Goal: Book appointment/travel/reservation

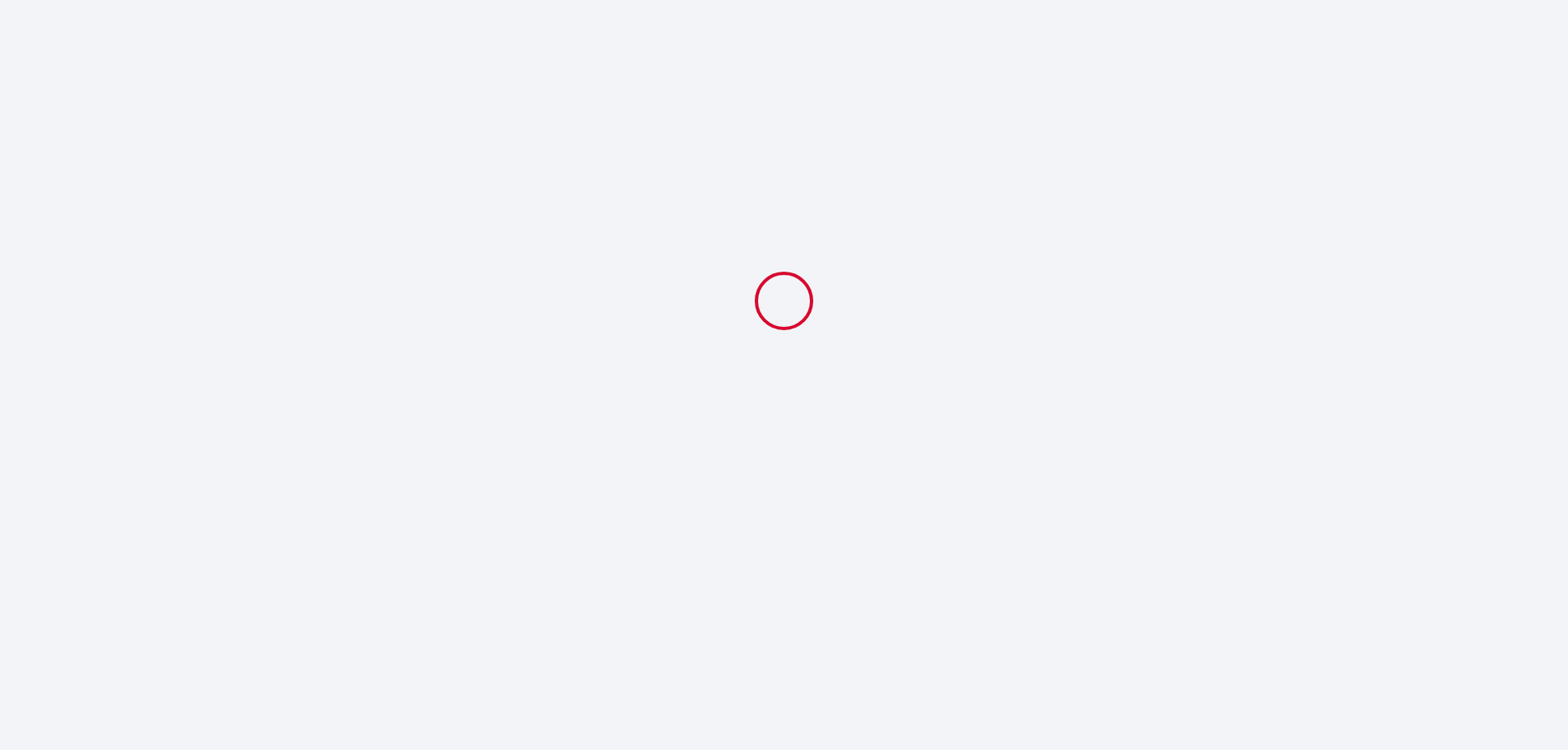
select select
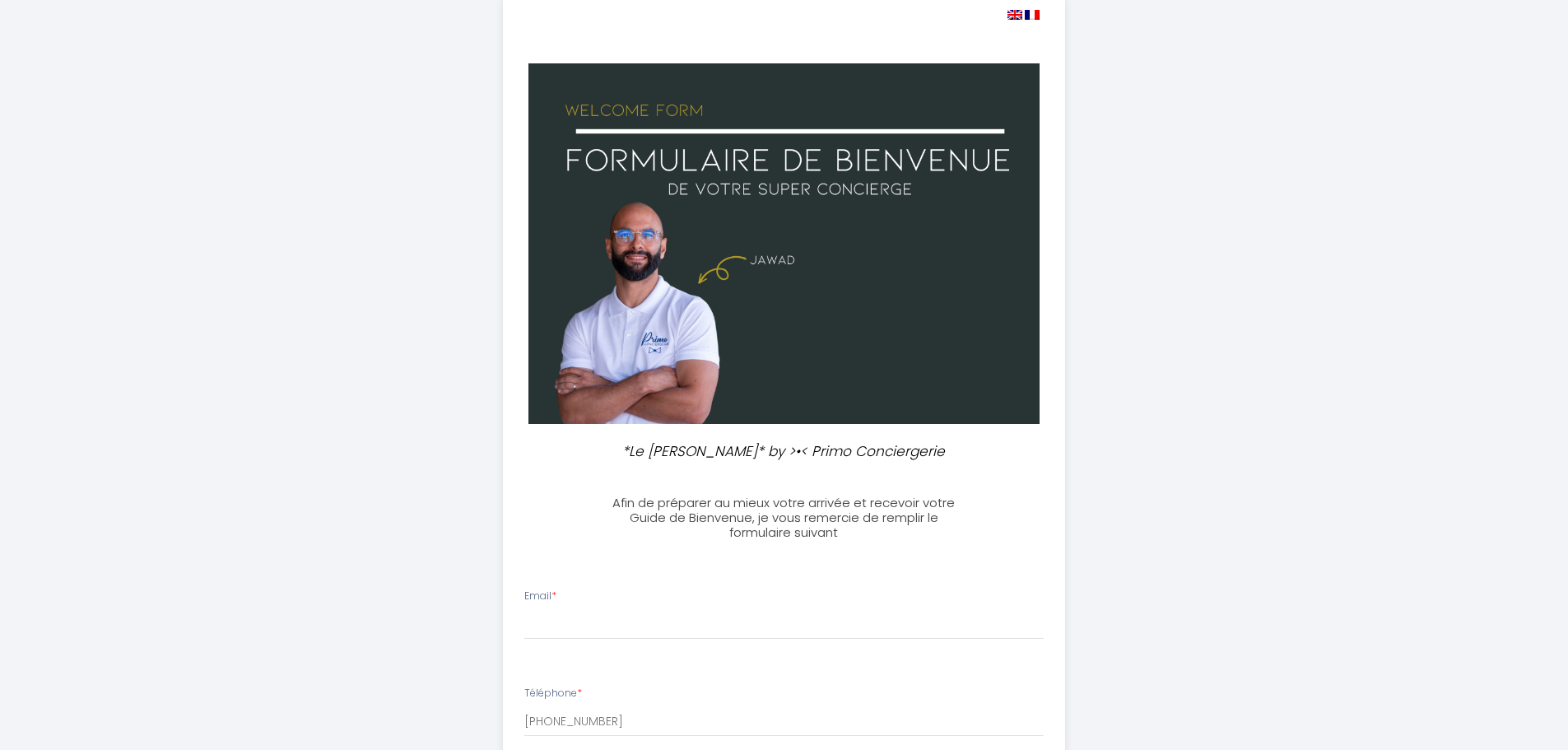
scroll to position [164, 0]
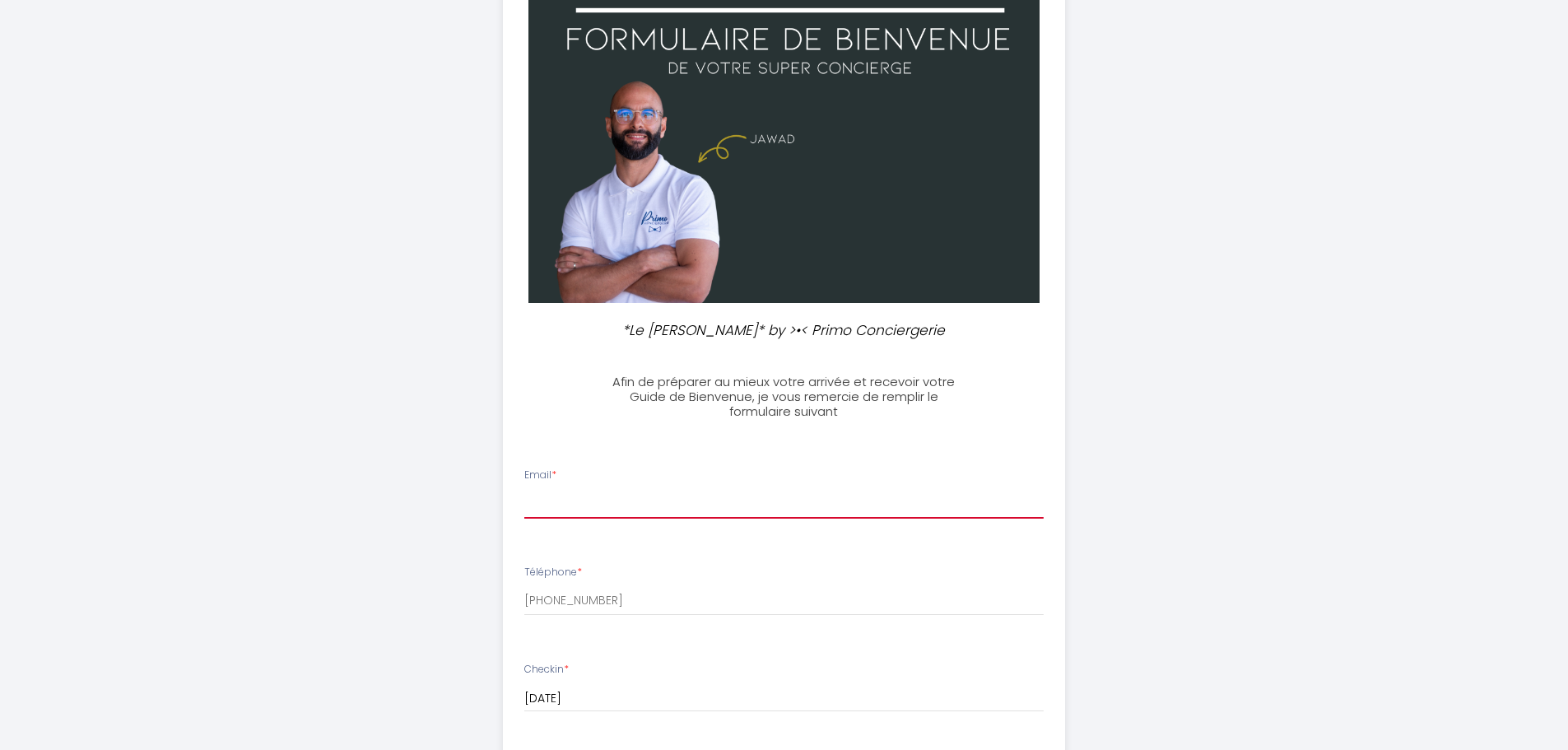
click at [684, 495] on input "Email *" at bounding box center [784, 503] width 520 height 30
type input "[PERSON_NAME][EMAIL_ADDRESS][DOMAIN_NAME]"
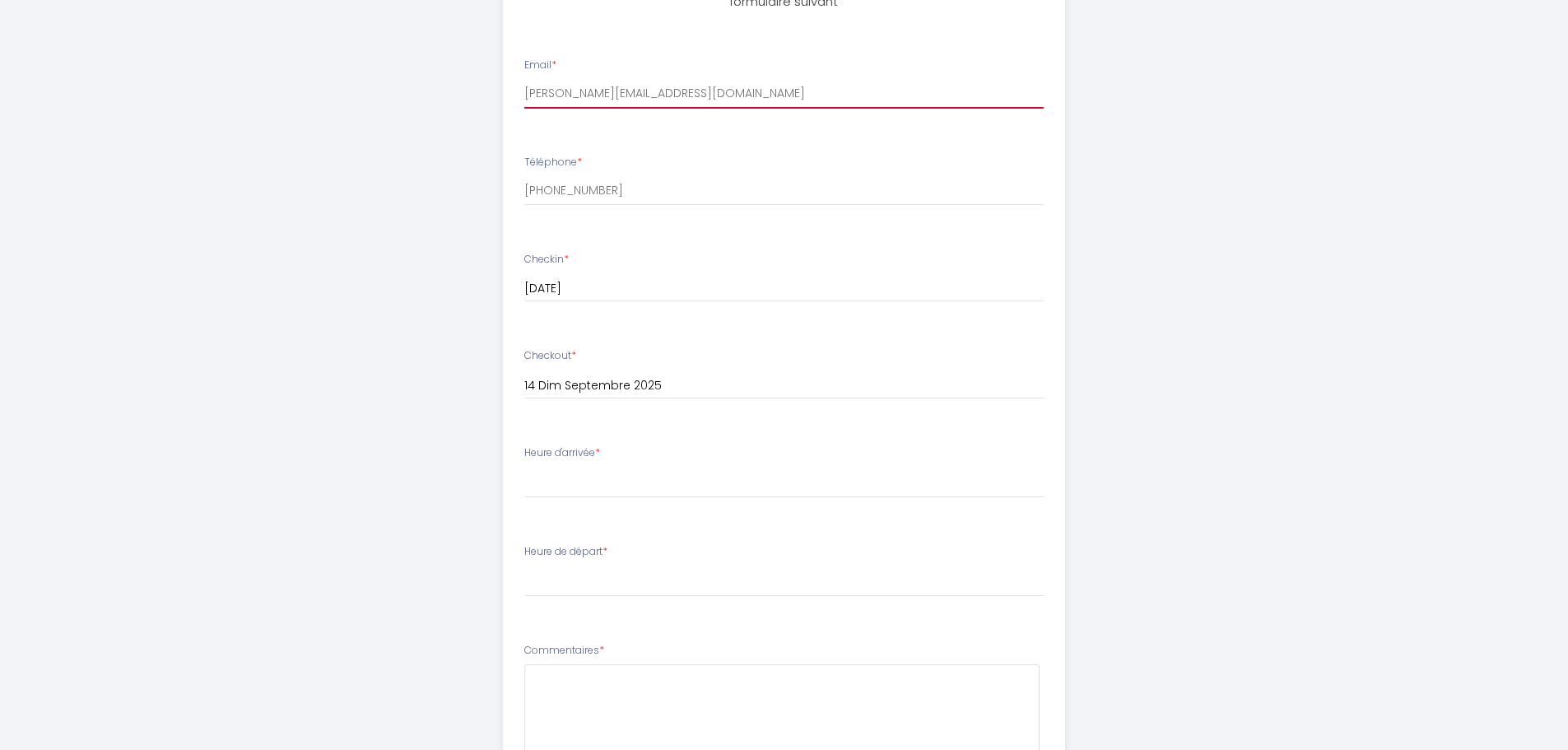
scroll to position [576, 0]
click at [742, 474] on select "16:00 16:30 17:00 17:30 18:00 18:30 19:00 19:30 20:00 20:30 21:00 21:30 22:00 2…" at bounding box center [784, 480] width 520 height 31
select select "16:00"
click at [524, 465] on select "16:00 16:30 17:00 17:30 18:00 18:30 19:00 19:30 20:00 20:30 21:00 21:30 22:00 2…" at bounding box center [784, 480] width 520 height 31
click at [606, 584] on select "00:00 00:30 01:00 01:30 02:00 02:30 03:00 03:30 04:00 04:30 05:00 05:30 06:00 0…" at bounding box center [784, 578] width 520 height 31
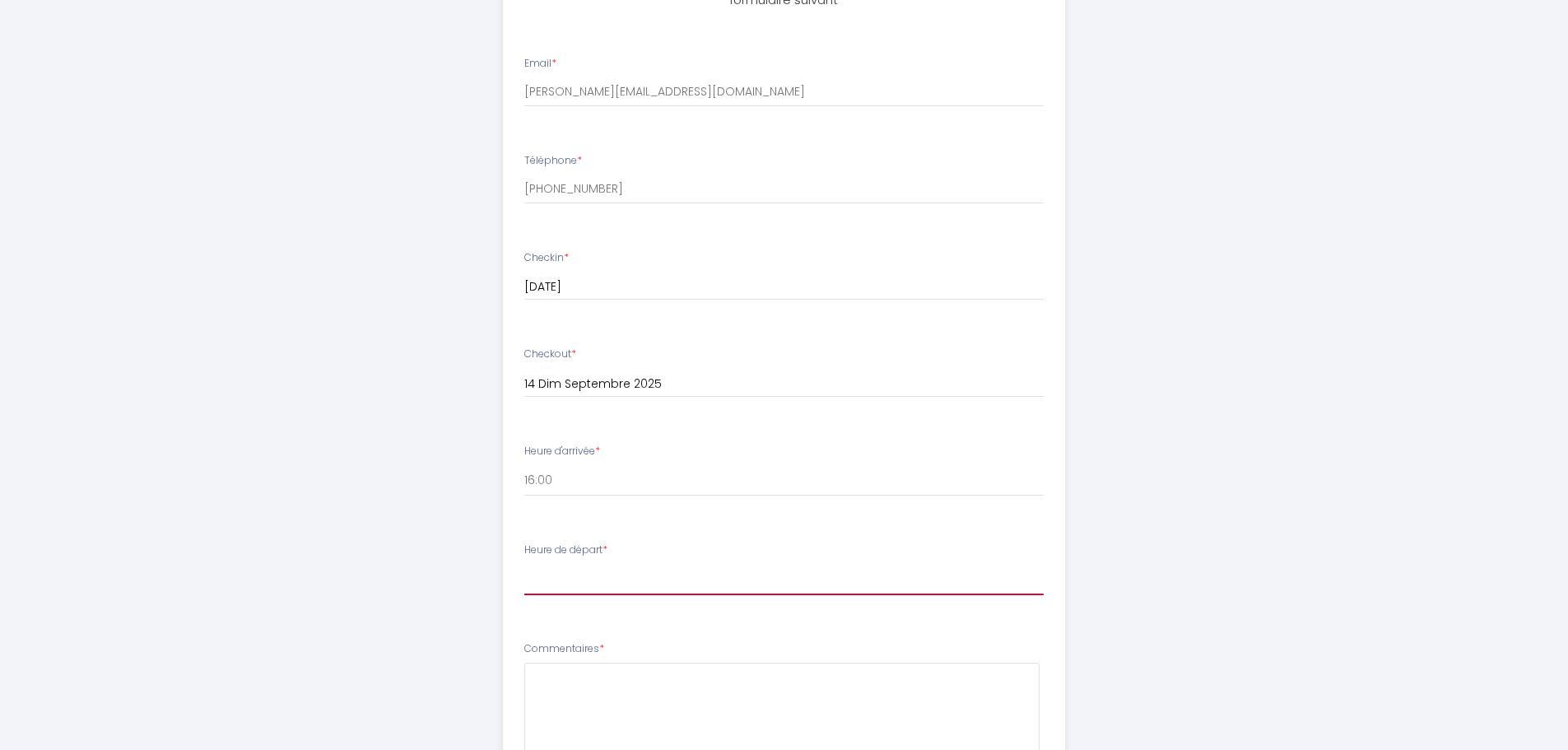
select select "11:00"
click at [524, 563] on select "00:00 00:30 01:00 01:30 02:00 02:30 03:00 03:30 04:00 04:30 05:00 05:30 06:00 0…" at bounding box center [784, 578] width 520 height 31
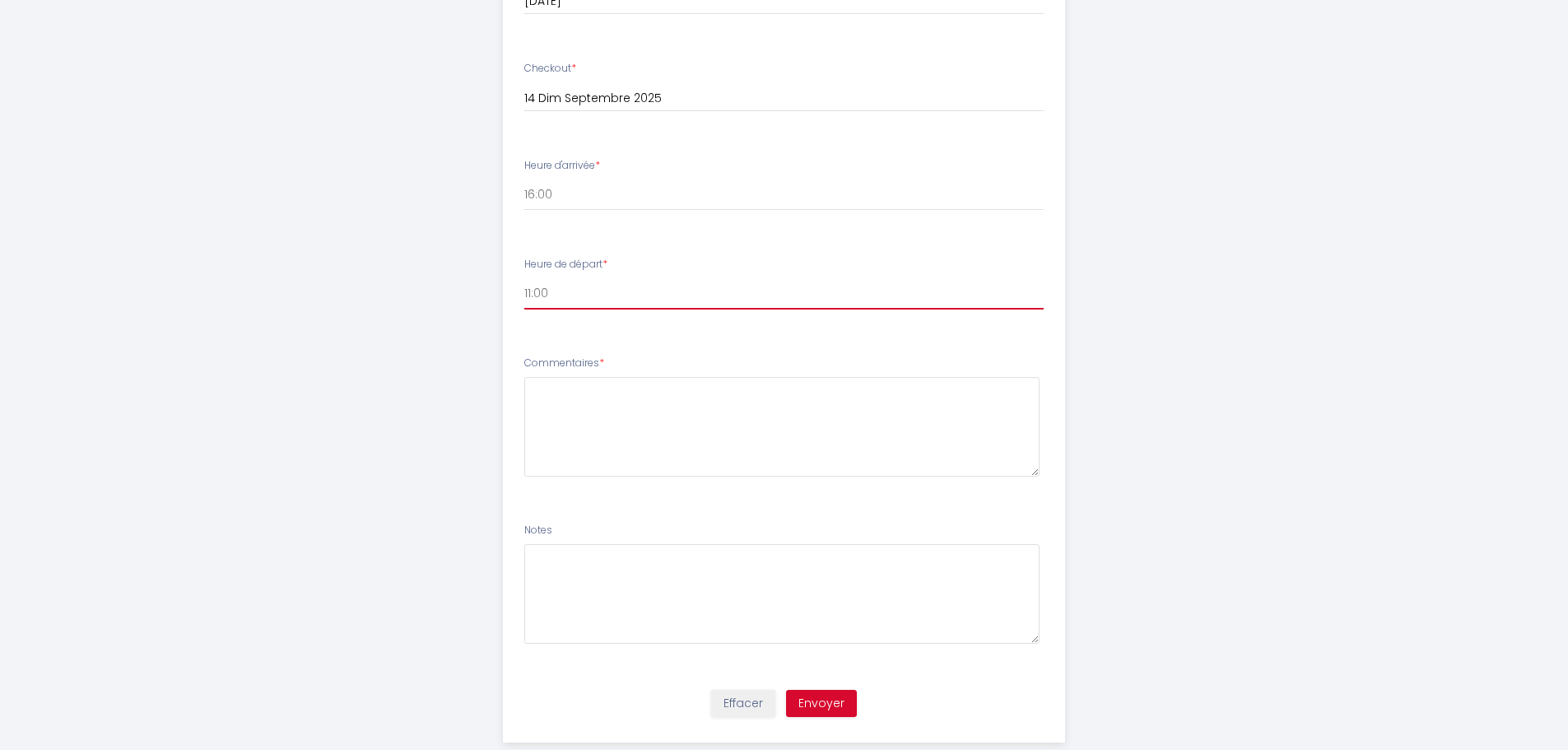
scroll to position [895, 0]
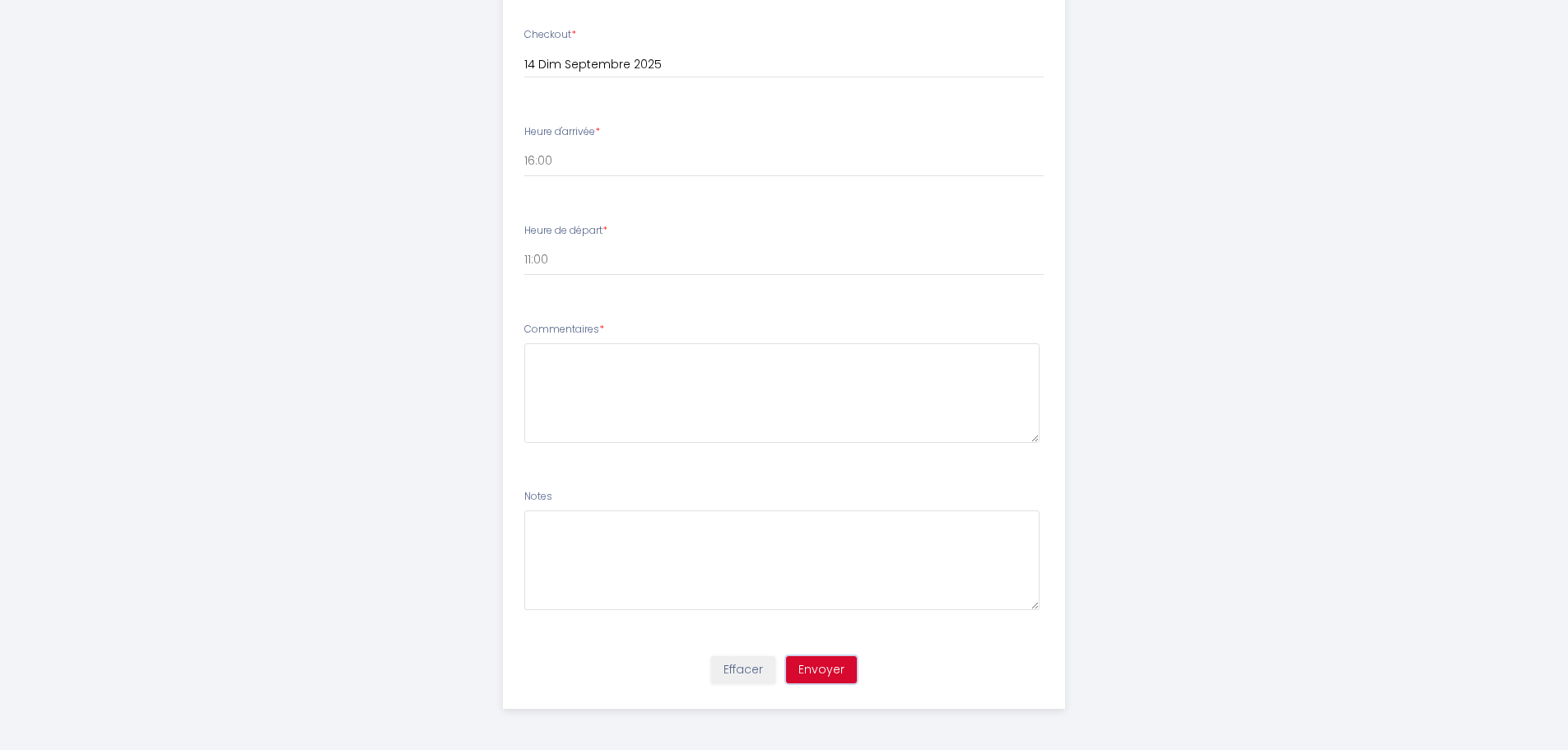
click at [848, 668] on button "Envoyer" at bounding box center [821, 670] width 71 height 28
click at [744, 405] on textarea at bounding box center [781, 392] width 515 height 100
click at [554, 353] on textarea "MErci à vous" at bounding box center [781, 392] width 515 height 100
type textarea "Merci à vous"
click at [800, 667] on button "Envoyer" at bounding box center [821, 670] width 71 height 28
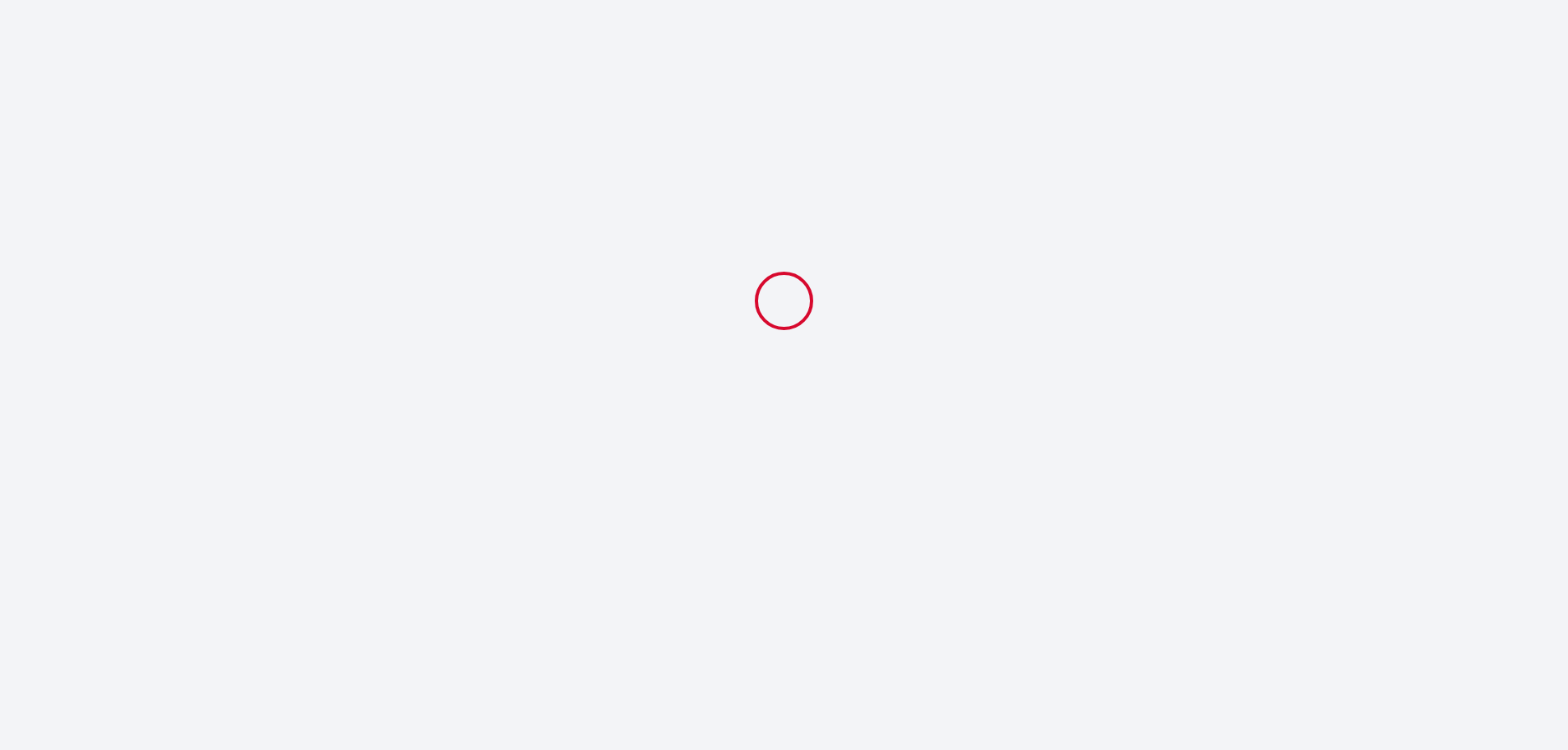
scroll to position [0, 0]
select select "11:00"
